Goal: Book appointment/travel/reservation

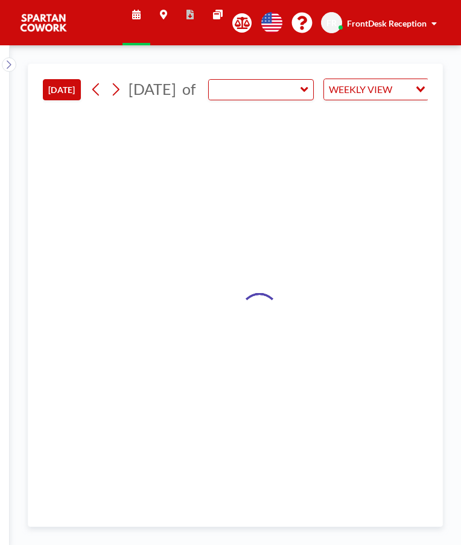
type input "Meeting Room"
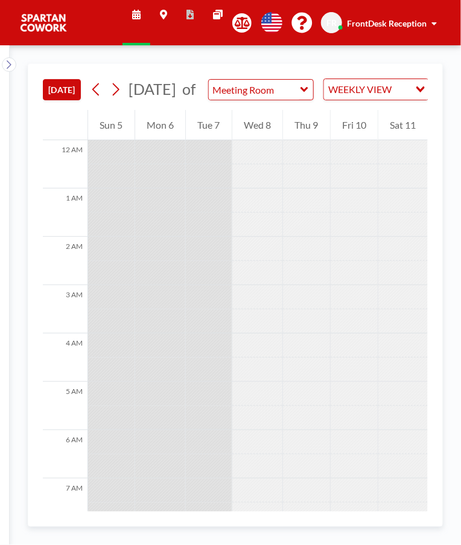
click at [68, 89] on button "[DATE]" at bounding box center [62, 89] width 38 height 21
click at [64, 96] on button "[DATE]" at bounding box center [62, 89] width 38 height 21
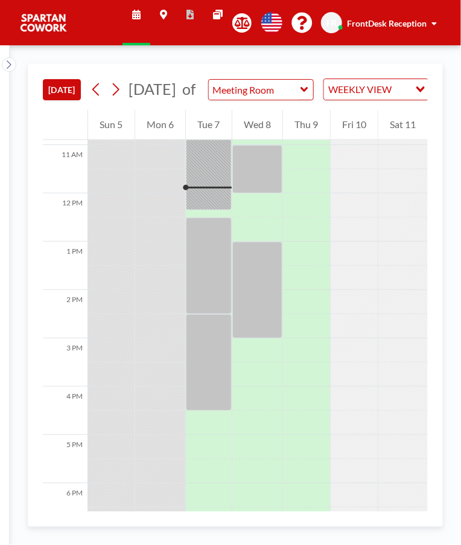
scroll to position [511, 0]
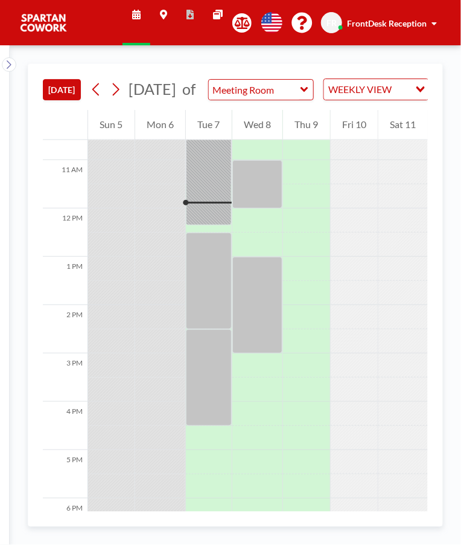
click at [209, 214] on div at bounding box center [209, 177] width 46 height 97
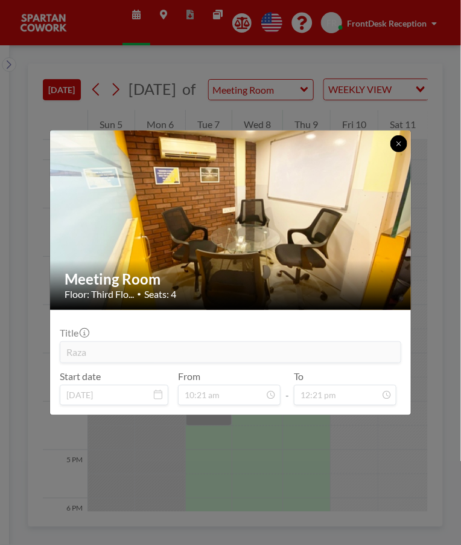
click at [404, 143] on button at bounding box center [399, 143] width 17 height 17
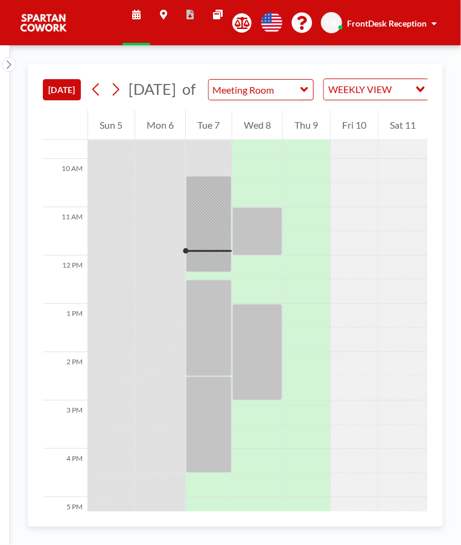
scroll to position [467, 0]
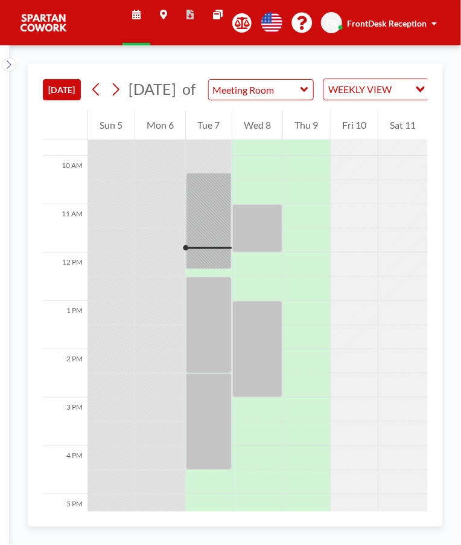
click at [207, 244] on div at bounding box center [209, 221] width 46 height 97
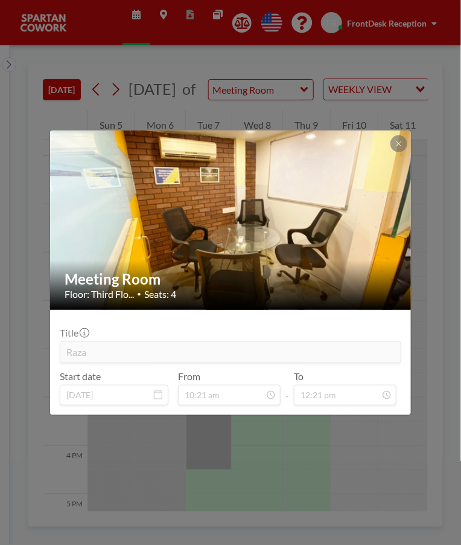
click at [395, 149] on button at bounding box center [399, 143] width 17 height 17
